Goal: Task Accomplishment & Management: Manage account settings

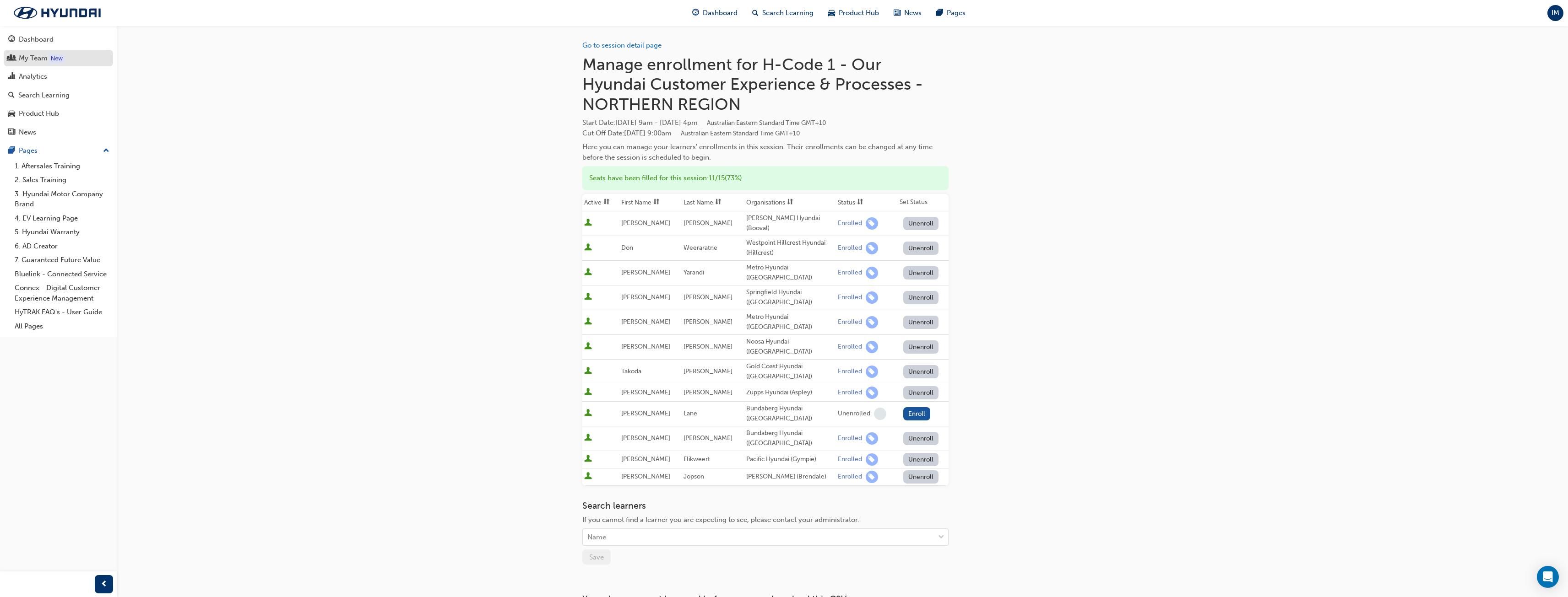
click at [28, 55] on div "My Team" at bounding box center [33, 58] width 29 height 10
